Goal: Transaction & Acquisition: Purchase product/service

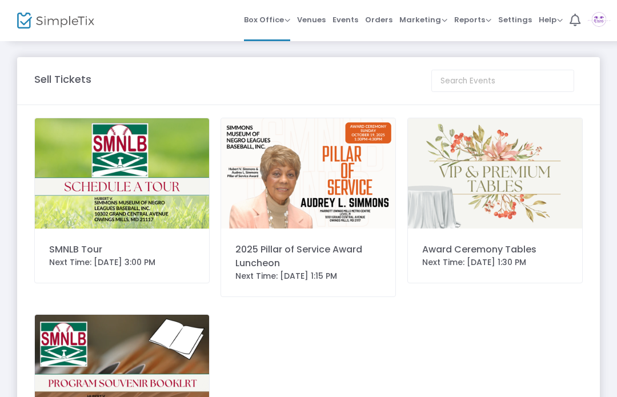
click at [493, 194] on img at bounding box center [495, 173] width 174 height 110
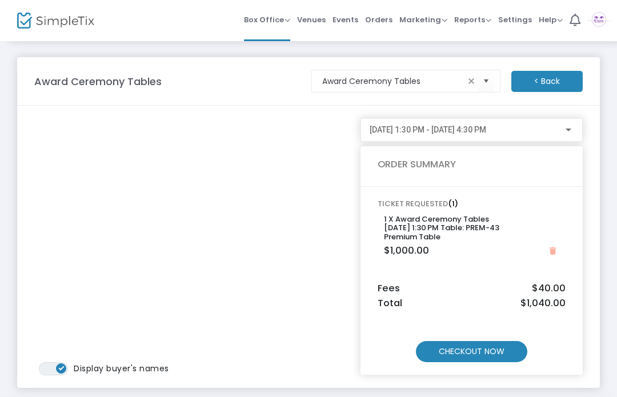
click at [545, 78] on m-button "< Back" at bounding box center [546, 81] width 71 height 21
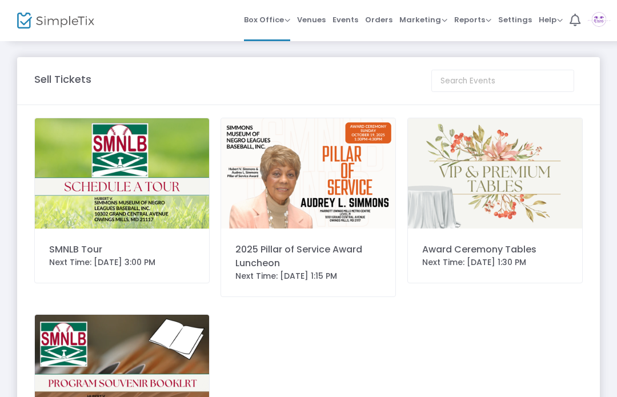
click at [330, 167] on img at bounding box center [308, 173] width 174 height 110
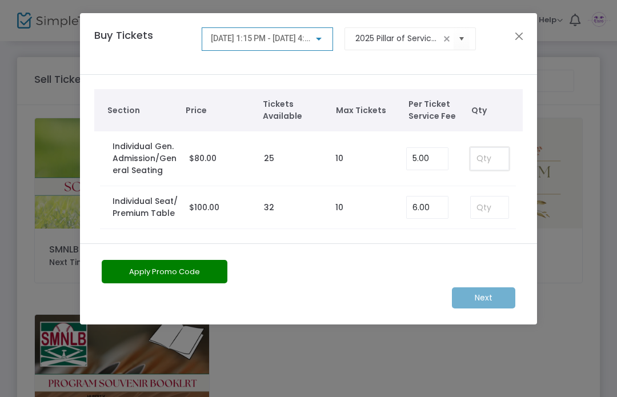
click at [489, 155] on input at bounding box center [490, 159] width 38 height 22
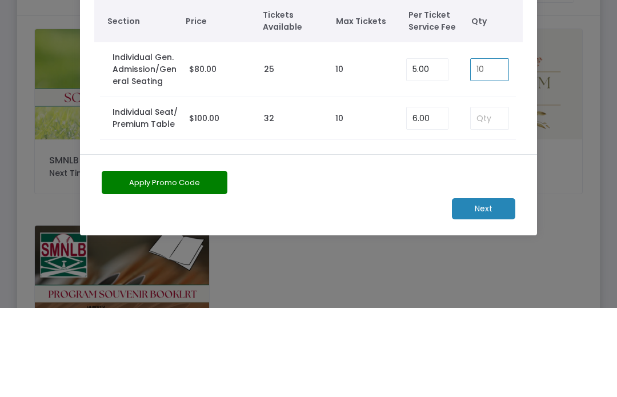
type input "10"
click at [486, 197] on input at bounding box center [490, 208] width 38 height 22
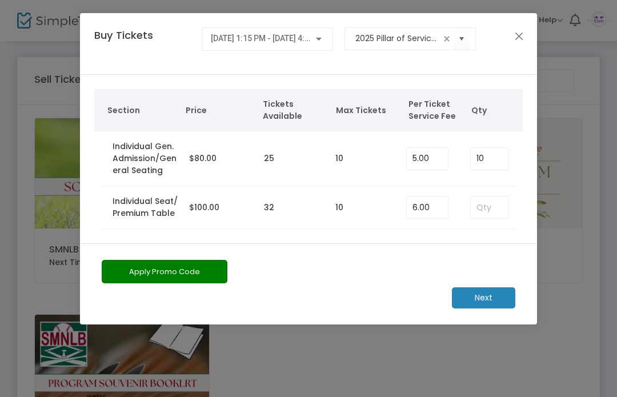
click at [490, 293] on m-button "Next" at bounding box center [483, 297] width 63 height 21
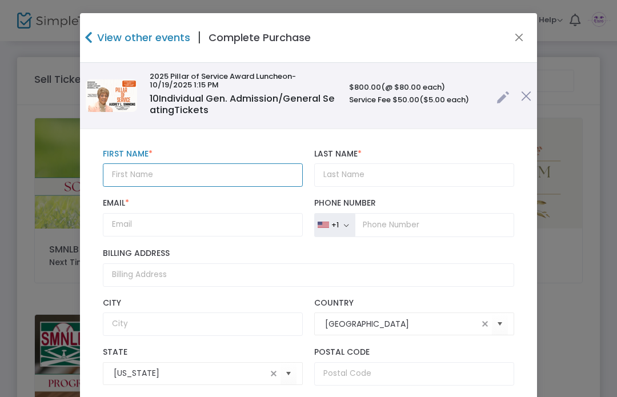
click at [231, 173] on input "text" at bounding box center [203, 174] width 200 height 23
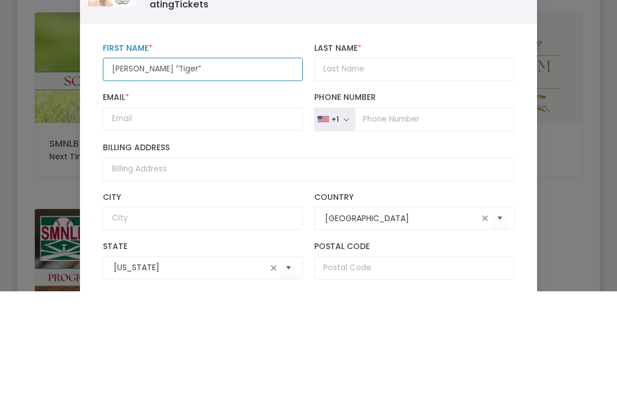
type input "[PERSON_NAME] “Tiger”"
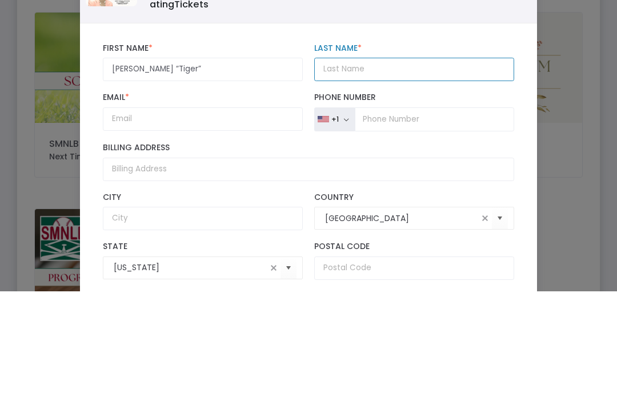
click at [402, 163] on input "Last Name *" at bounding box center [414, 174] width 200 height 23
type input "[PERSON_NAME]"
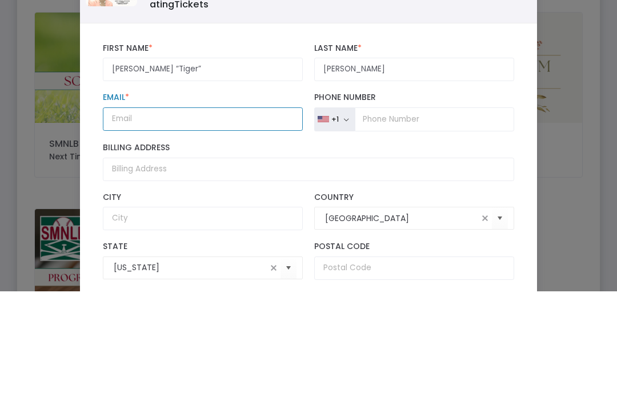
click at [231, 213] on input "Email *" at bounding box center [203, 224] width 200 height 23
